Goal: Find specific page/section: Find specific page/section

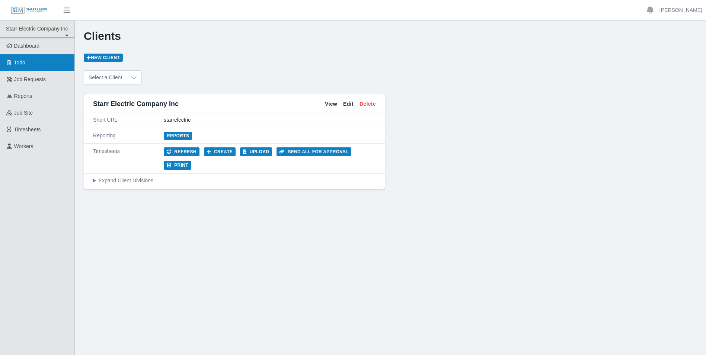
click at [32, 57] on link "Todo" at bounding box center [37, 62] width 74 height 17
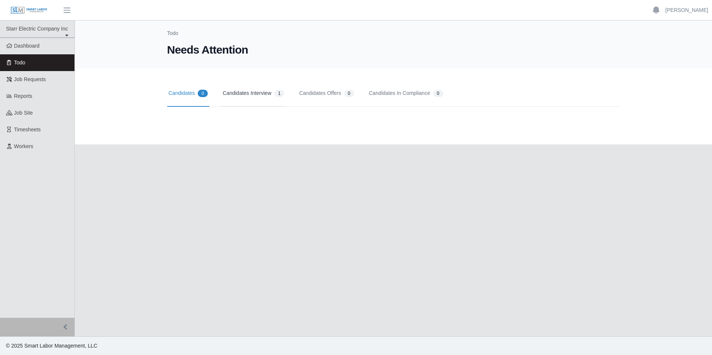
click at [256, 88] on link "Candidates Interview 1" at bounding box center [253, 93] width 64 height 26
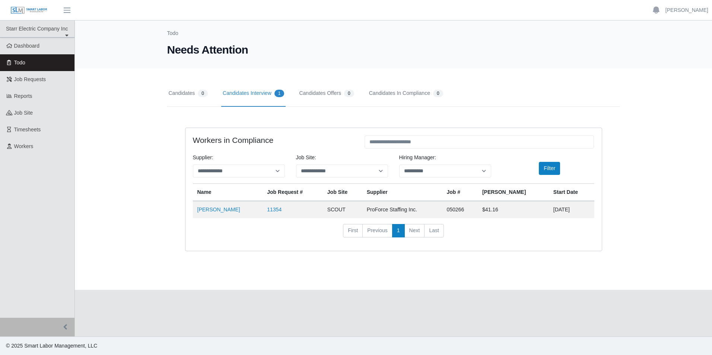
click at [256, 93] on link "Candidates Interview 1" at bounding box center [253, 93] width 64 height 26
click at [265, 93] on link "Candidates Interview 1" at bounding box center [253, 93] width 64 height 26
click at [281, 93] on span "1" at bounding box center [279, 93] width 10 height 7
click at [268, 207] on link "11354" at bounding box center [274, 210] width 15 height 6
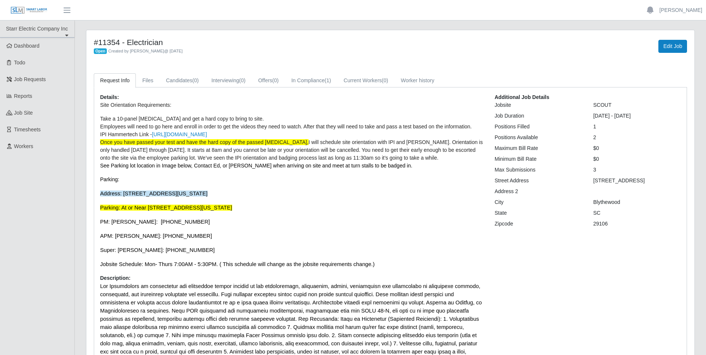
click at [56, 220] on ul "Starr Electric Company Inc Starr Electric Company Inc Dashboard Todo Job Reques…" at bounding box center [37, 248] width 74 height 456
click at [516, 67] on div "#11354 - Electrician Open Created by [PERSON_NAME] @ [DATE] Edit Job Request In…" at bounding box center [390, 258] width 608 height 456
click at [211, 52] on div "Open Created by [PERSON_NAME] @ [DATE]" at bounding box center [264, 51] width 341 height 8
